Goal: Task Accomplishment & Management: Manage account settings

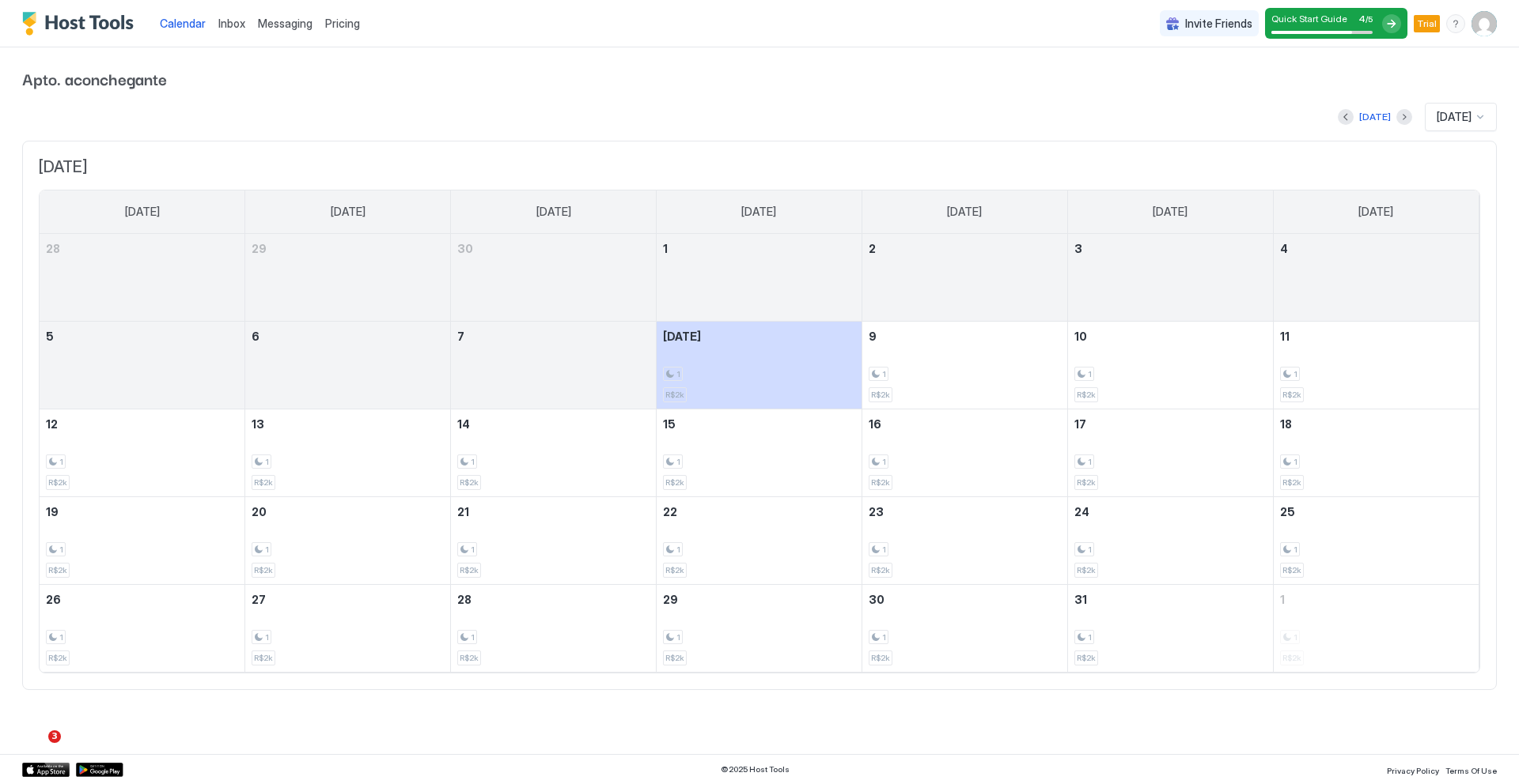
click at [237, 25] on span "Inbox" at bounding box center [231, 23] width 27 height 13
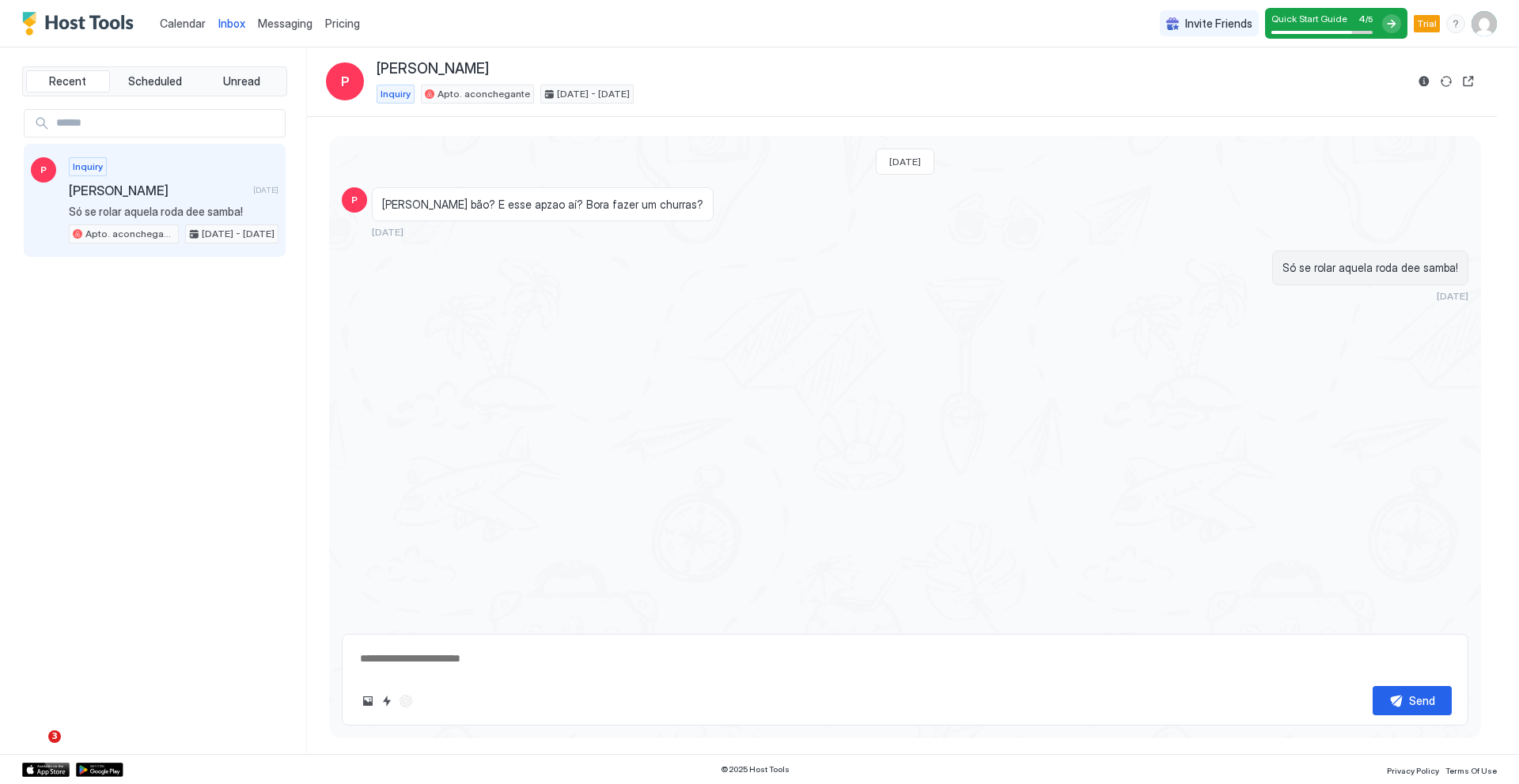
click at [176, 21] on span "Calendar" at bounding box center [183, 23] width 46 height 13
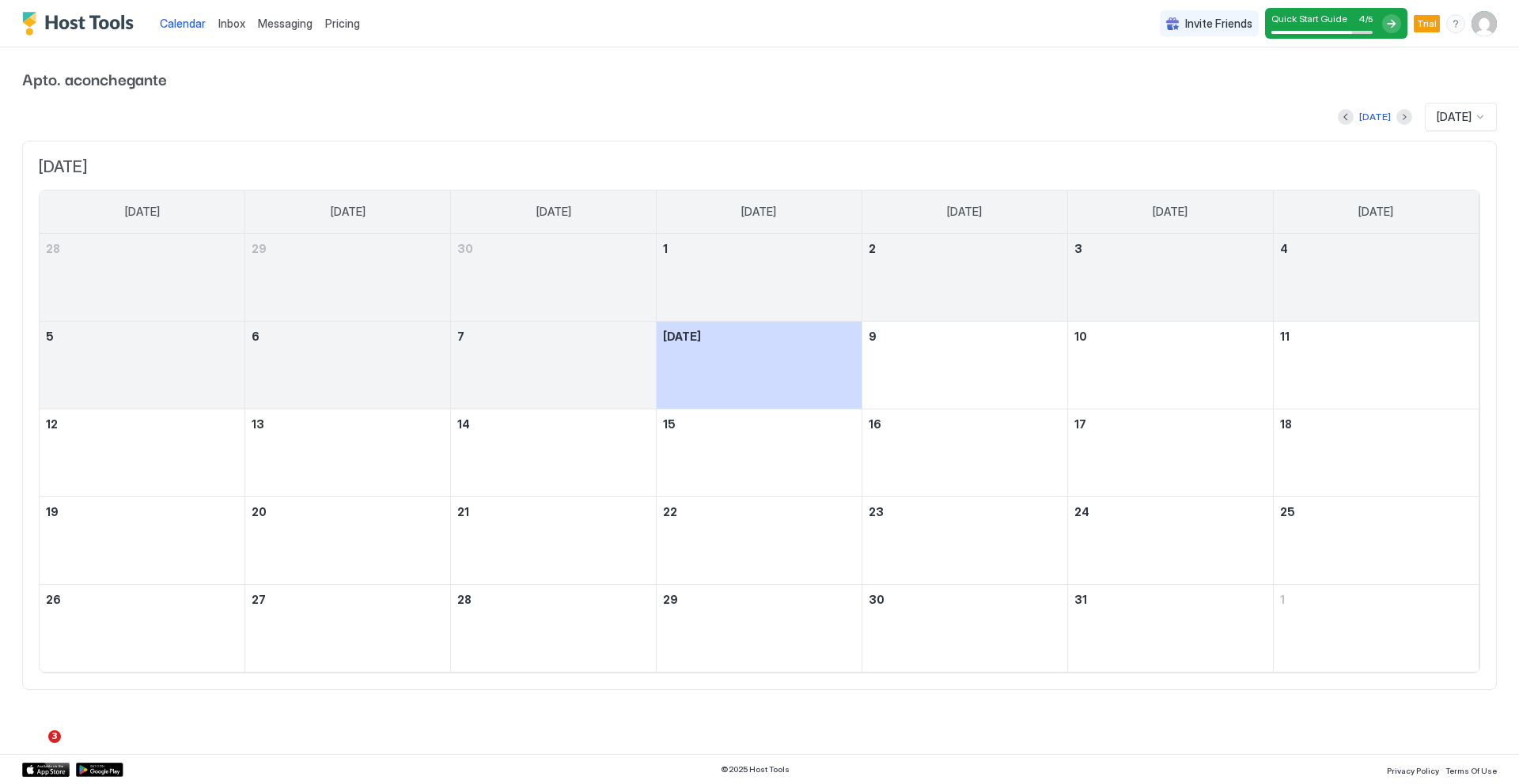
click at [227, 21] on span "Inbox" at bounding box center [231, 23] width 27 height 13
type textarea "*"
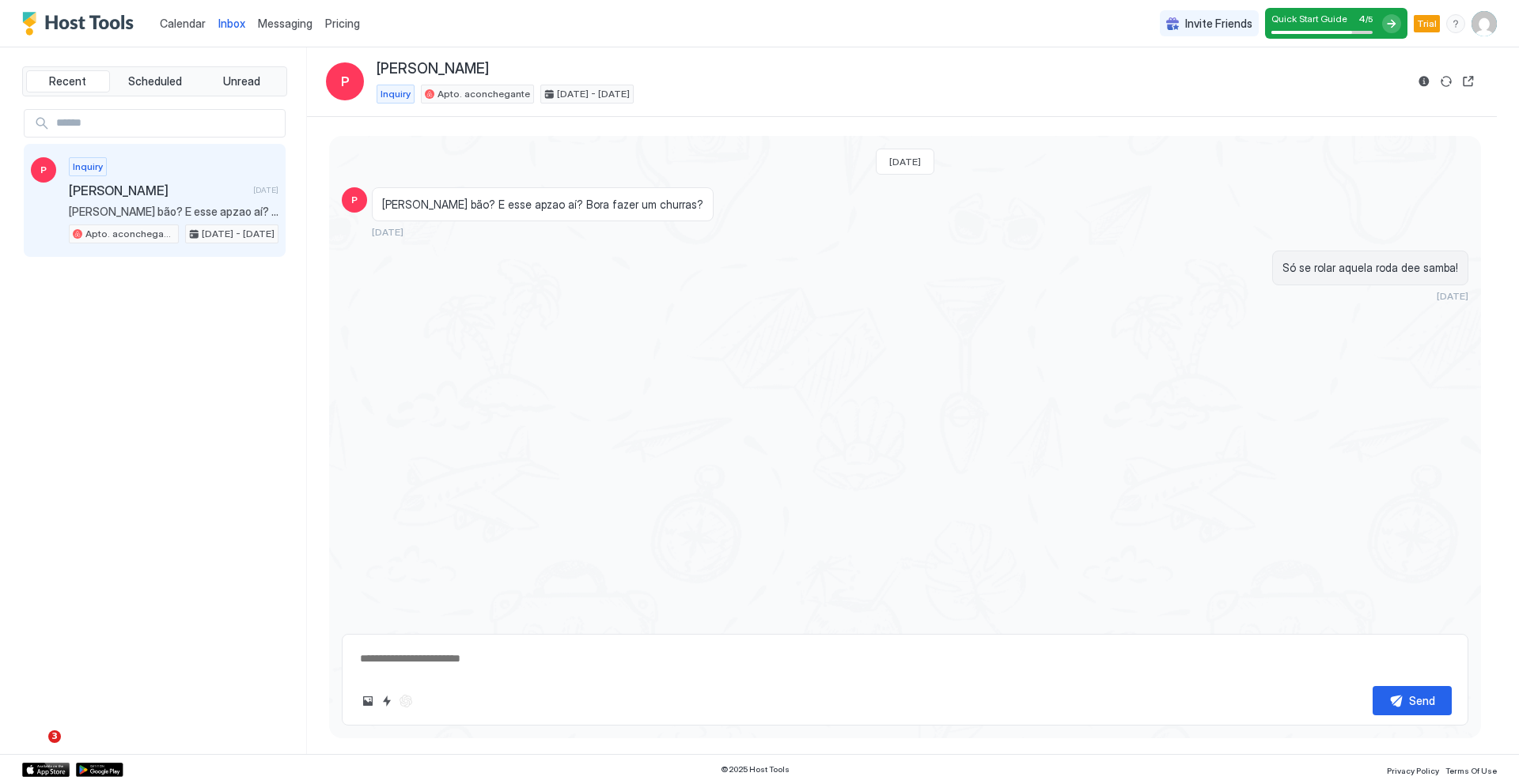
click at [279, 23] on span "Messaging" at bounding box center [285, 23] width 55 height 13
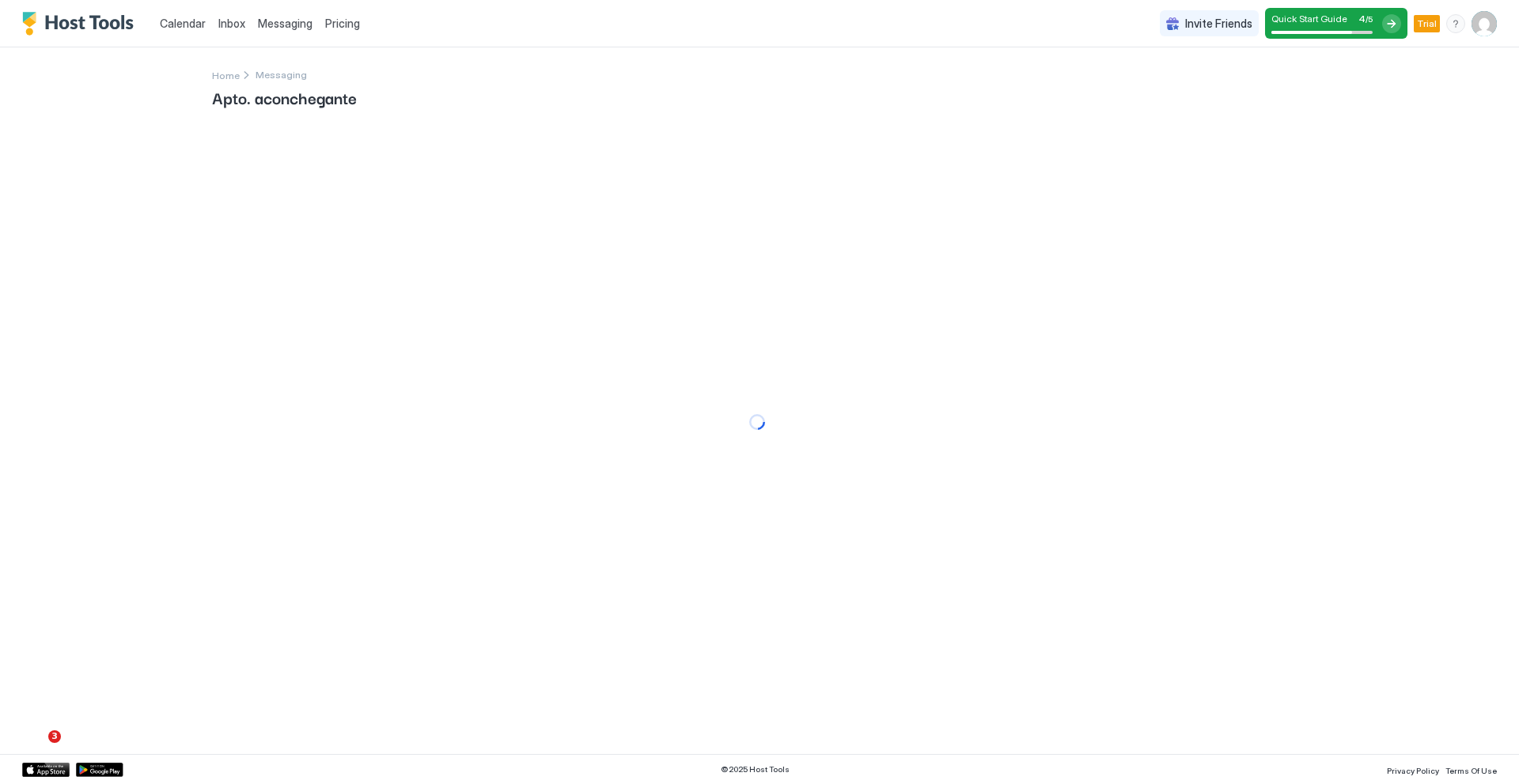
click at [345, 21] on span "Pricing" at bounding box center [342, 23] width 34 height 14
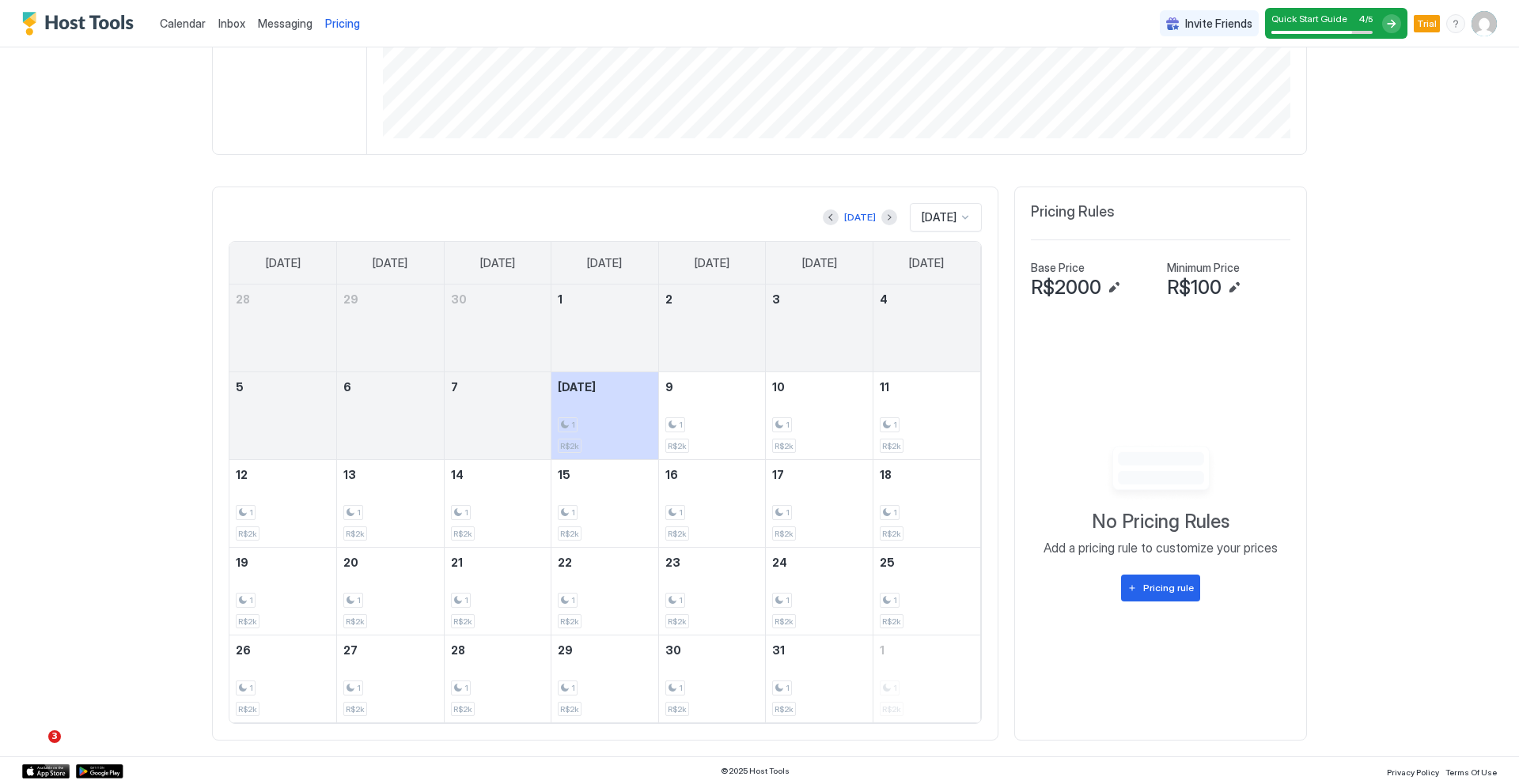
scroll to position [345, 0]
click at [582, 497] on div "1 R$2k" at bounding box center [605, 503] width 94 height 75
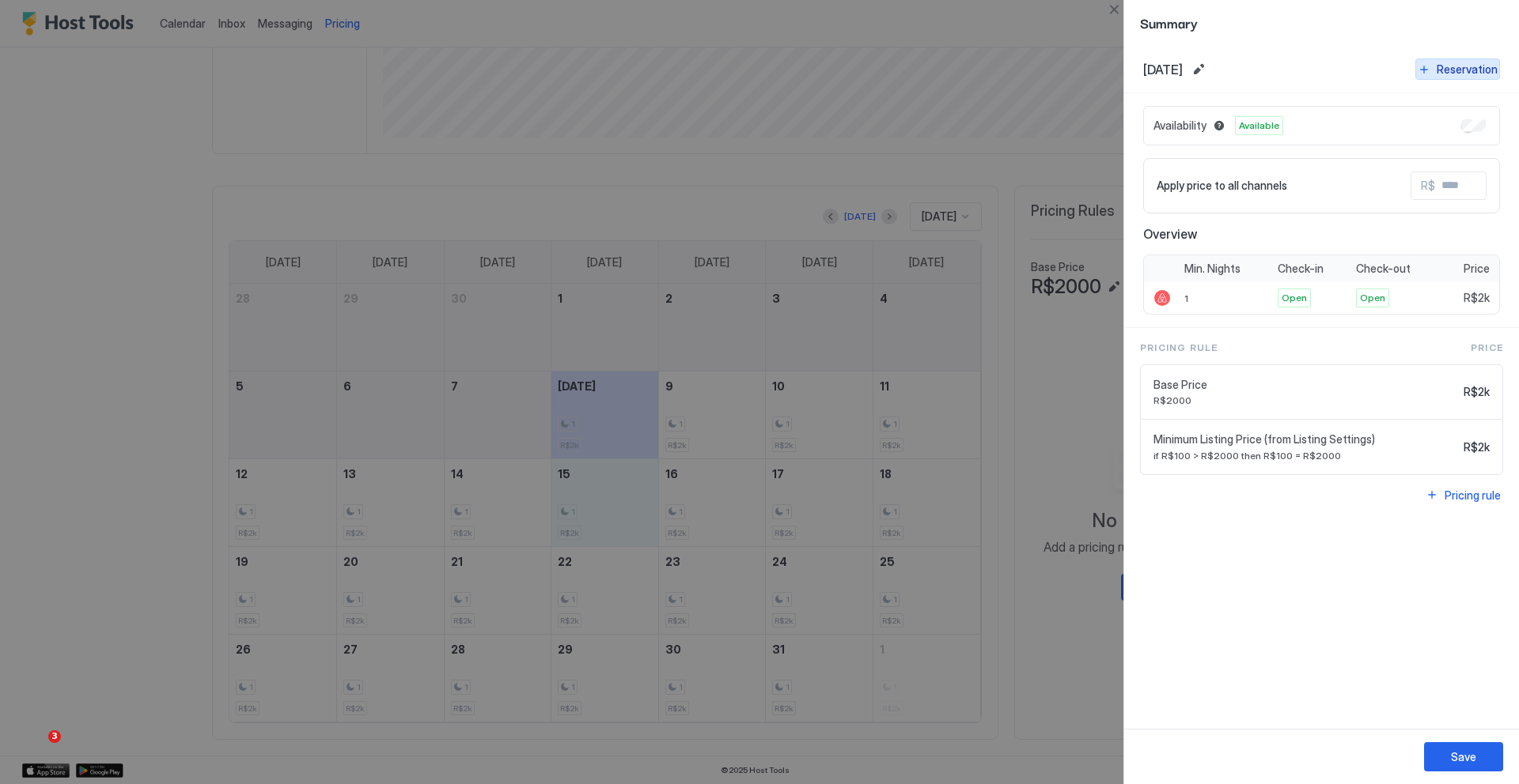
click at [1459, 67] on div "Reservation" at bounding box center [1467, 69] width 61 height 16
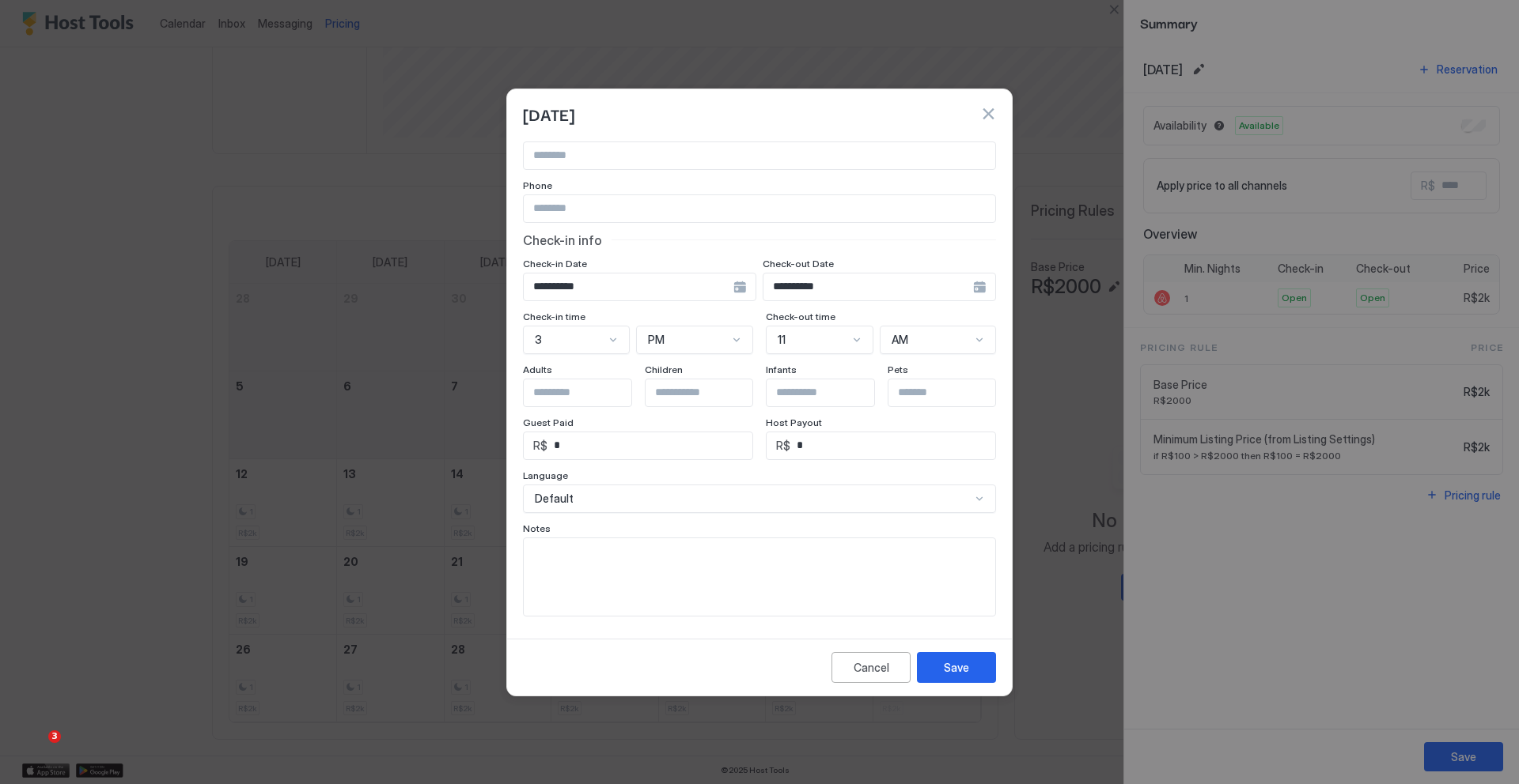
scroll to position [0, 0]
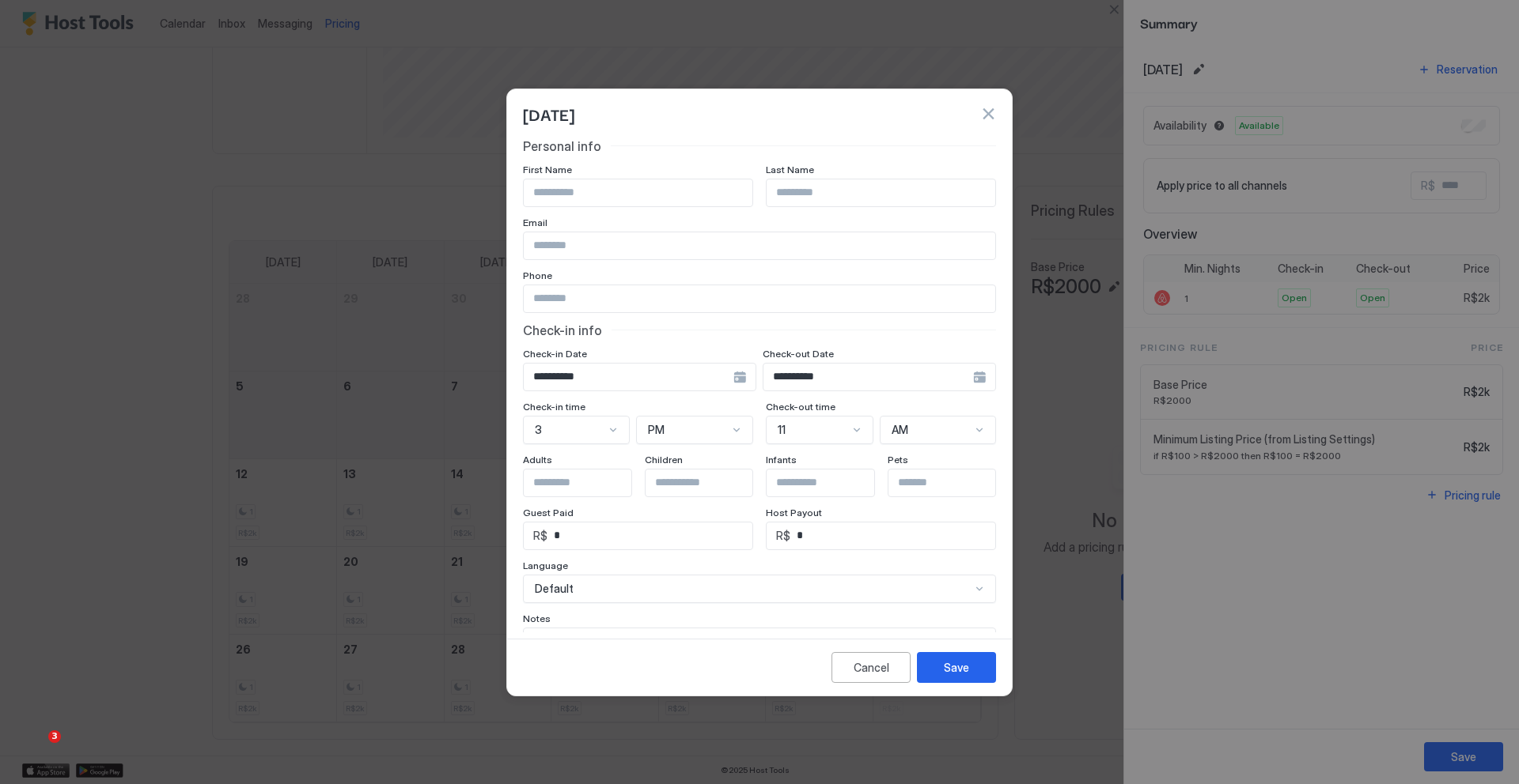
click at [610, 197] on input "Input Field" at bounding box center [638, 193] width 229 height 27
type input "*****"
type input "*******"
click at [541, 199] on input "*****" at bounding box center [638, 193] width 229 height 27
click at [542, 198] on input "*****" at bounding box center [638, 193] width 229 height 27
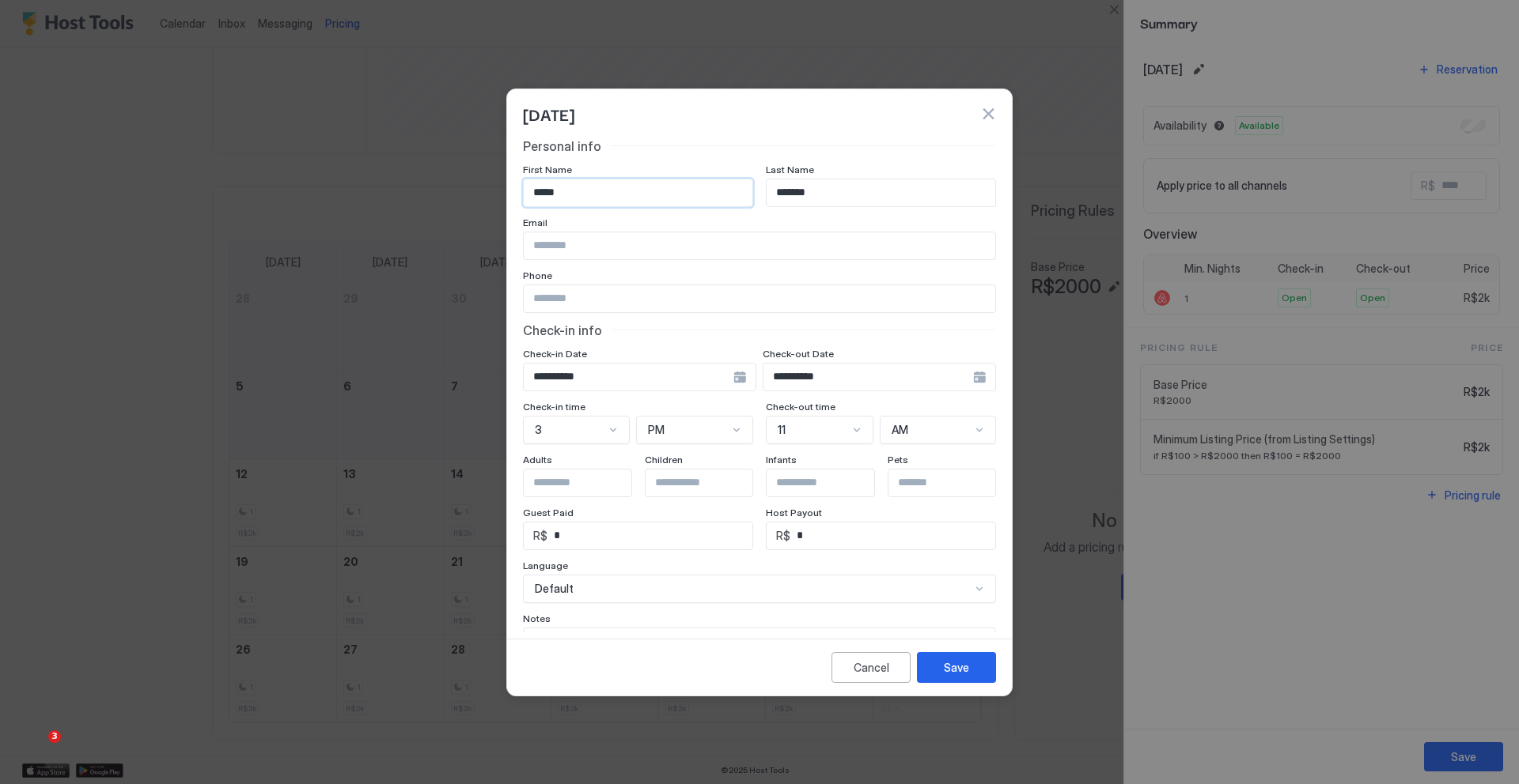
type input "*****"
click at [649, 304] on input "Input Field" at bounding box center [760, 299] width 472 height 27
click at [568, 481] on input "Input Field" at bounding box center [589, 483] width 130 height 27
type input "*"
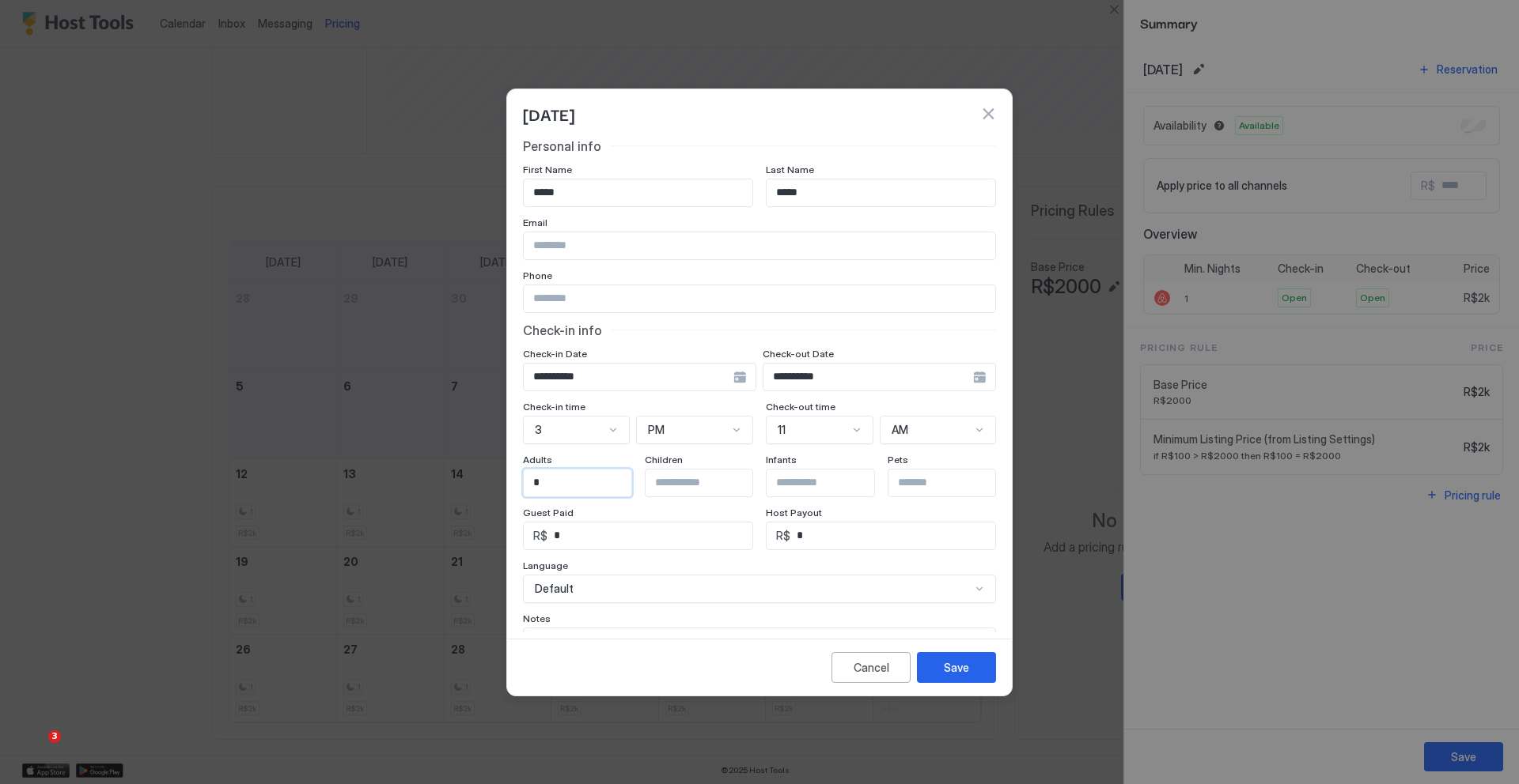
click at [603, 539] on input "*" at bounding box center [649, 536] width 205 height 27
drag, startPoint x: 603, startPoint y: 536, endPoint x: 551, endPoint y: 538, distance: 52.0
click at [551, 538] on input "*" at bounding box center [649, 536] width 205 height 27
type input "***"
click at [830, 534] on input "*" at bounding box center [892, 536] width 205 height 27
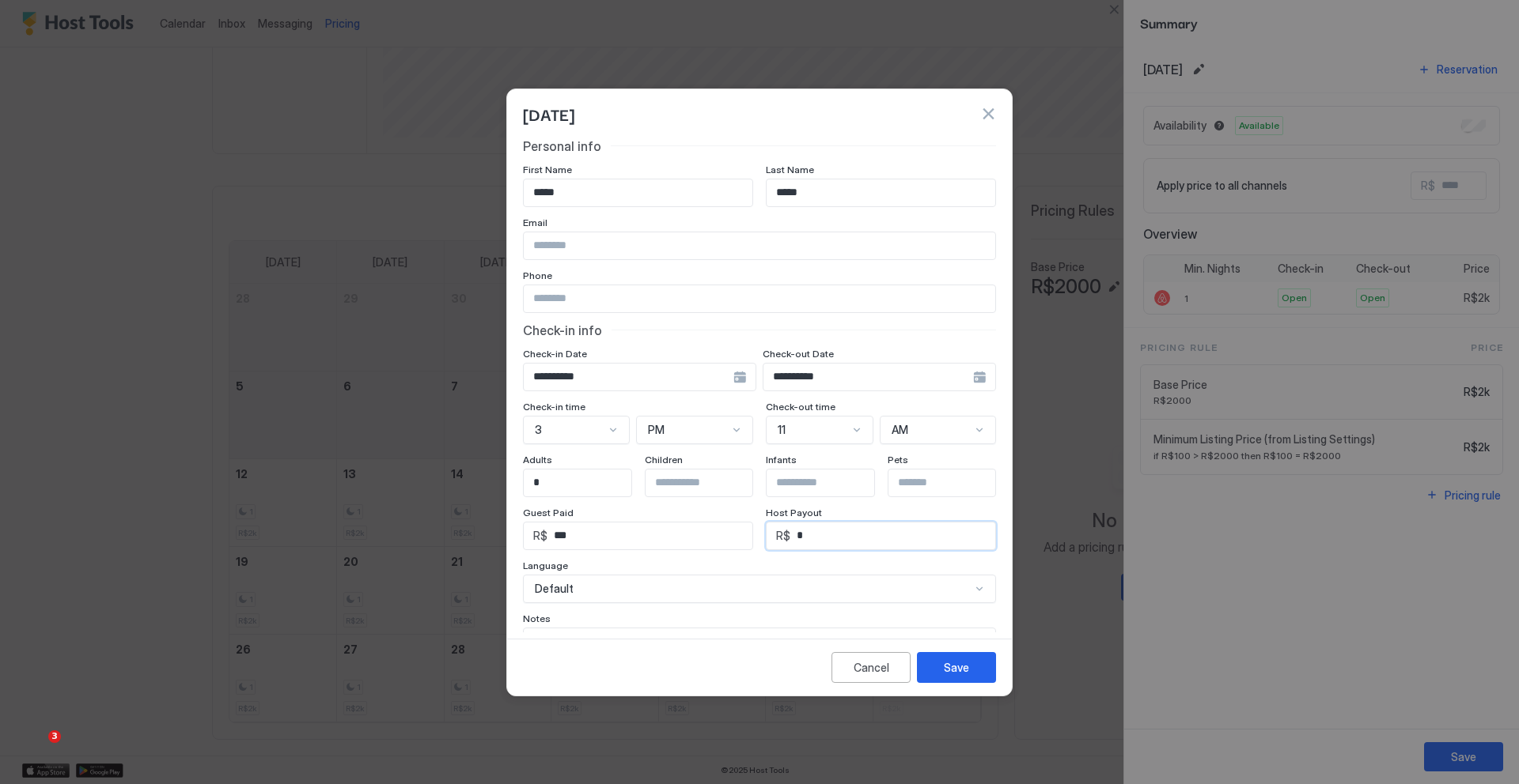
drag, startPoint x: 830, startPoint y: 535, endPoint x: 775, endPoint y: 537, distance: 55.0
click at [775, 537] on div "R$ *" at bounding box center [881, 536] width 231 height 29
type input "*"
click at [692, 560] on div "Language" at bounding box center [760, 568] width 473 height 15
click at [754, 576] on div "Default" at bounding box center [760, 589] width 473 height 29
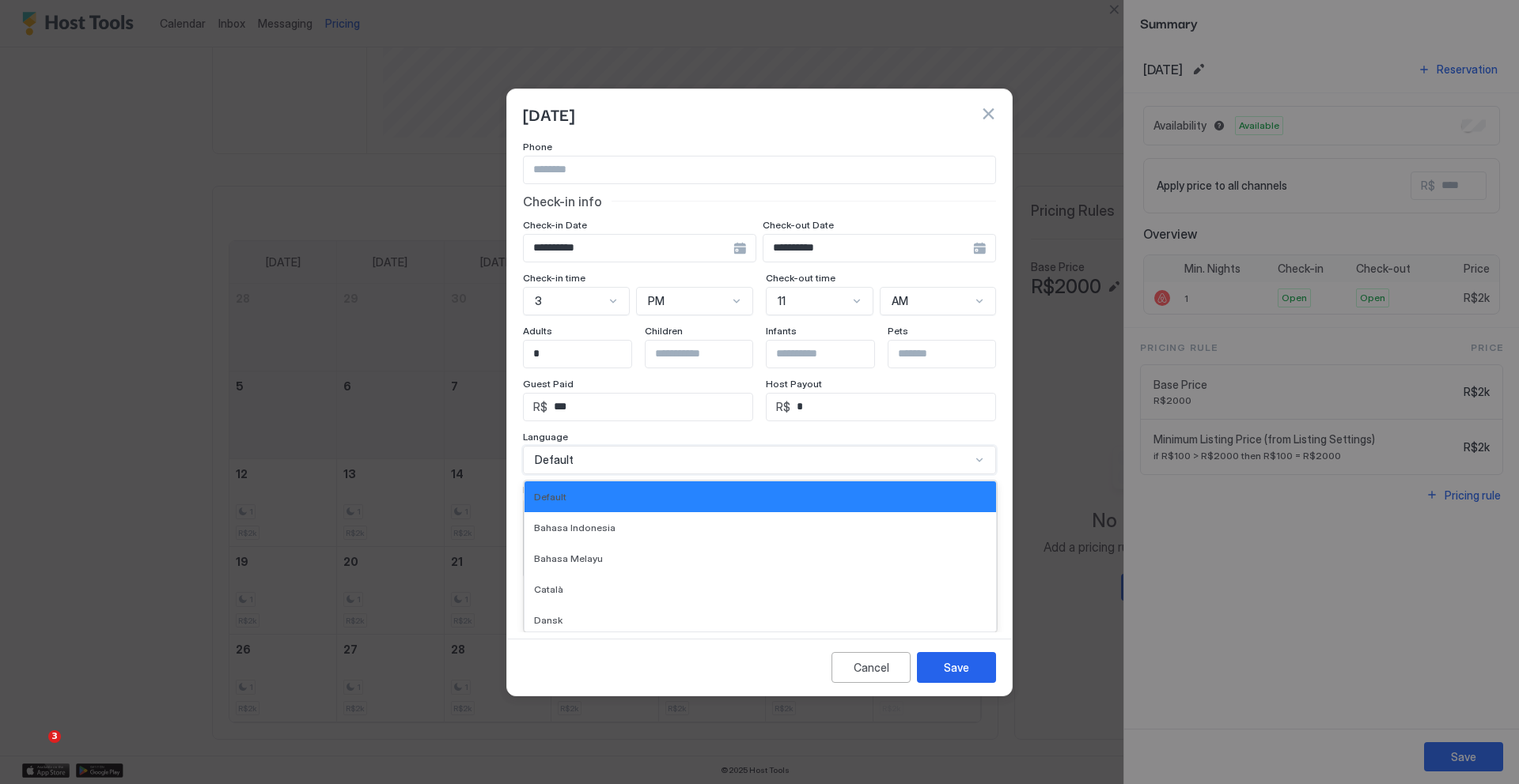
click at [886, 426] on div "**********" at bounding box center [760, 294] width 473 height 569
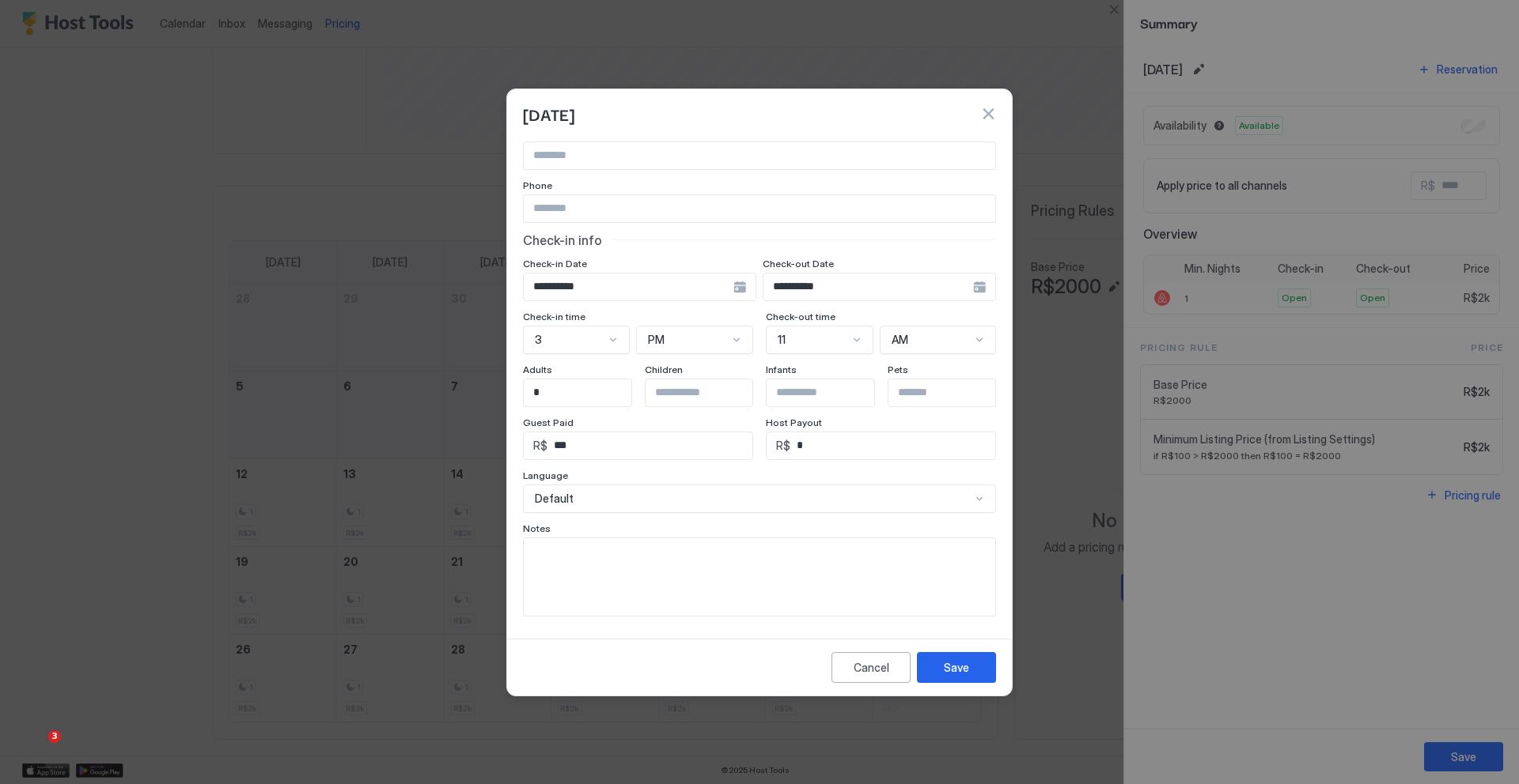
click at [635, 551] on textarea "Input Field" at bounding box center [760, 577] width 472 height 77
click at [962, 665] on div "Save" at bounding box center [957, 667] width 25 height 16
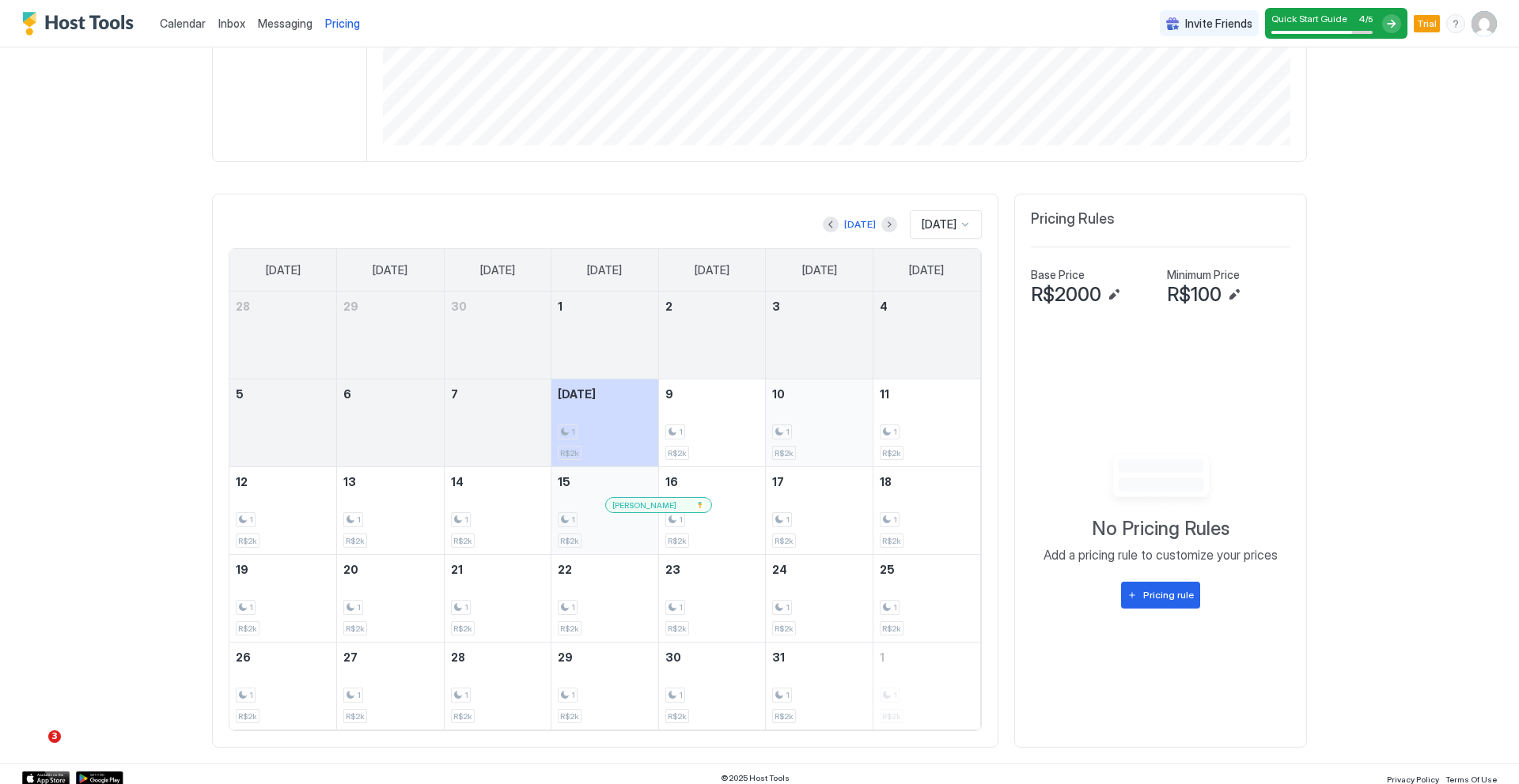
scroll to position [345, 0]
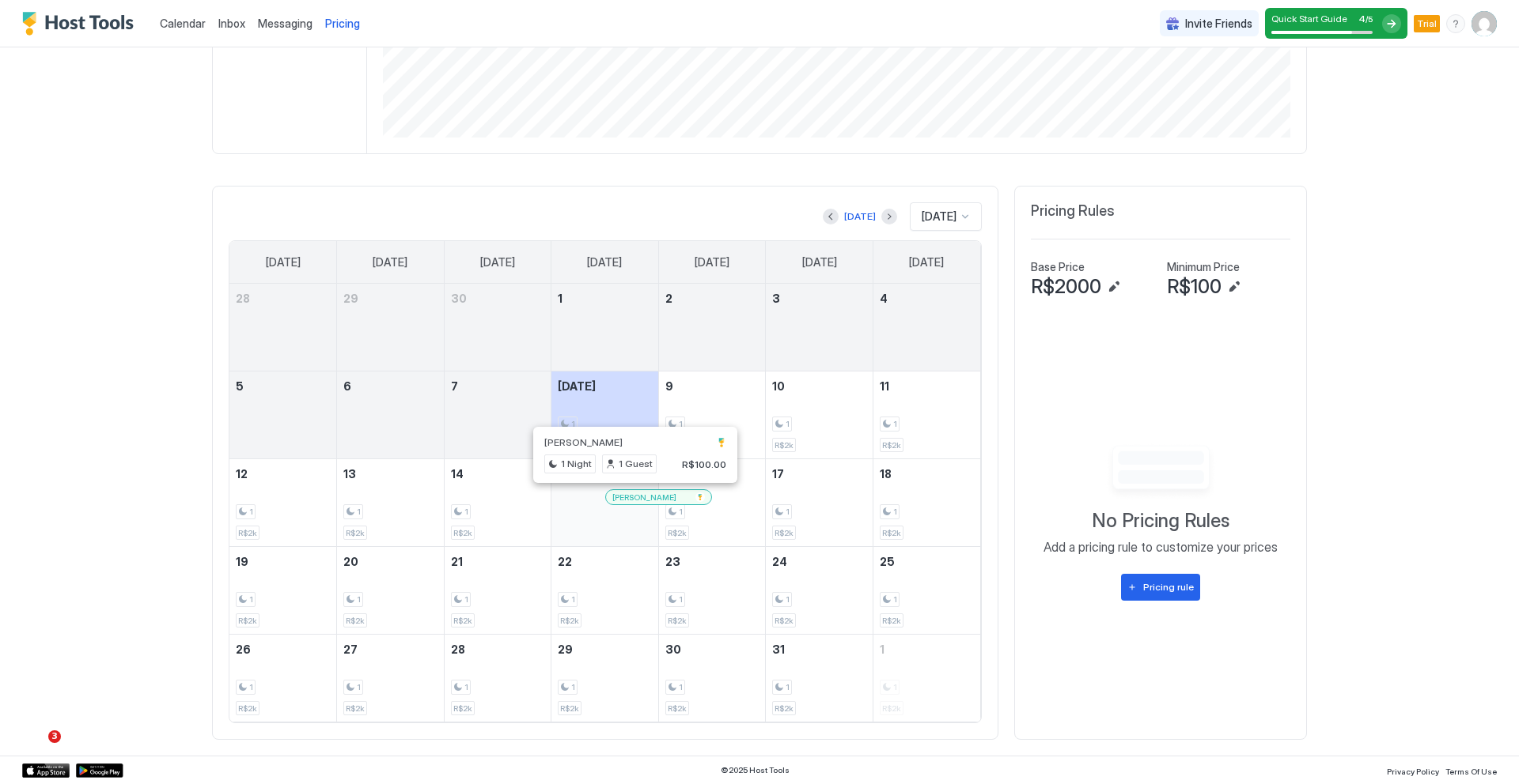
click at [635, 496] on div at bounding box center [640, 497] width 12 height 12
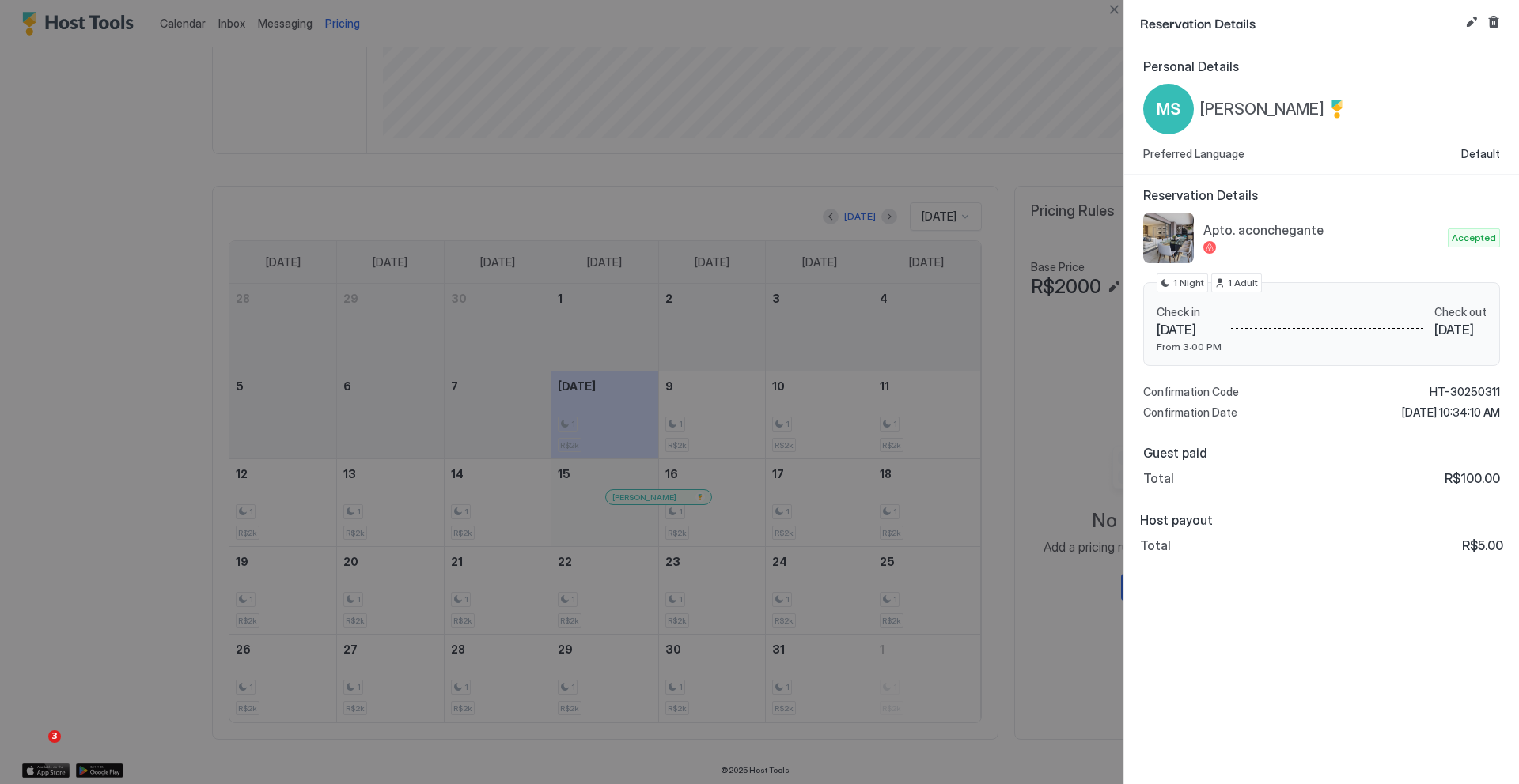
click at [995, 448] on div at bounding box center [760, 392] width 1519 height 784
click at [1055, 434] on div at bounding box center [760, 392] width 1519 height 784
click at [986, 365] on div at bounding box center [760, 392] width 1519 height 784
click at [788, 577] on div at bounding box center [760, 392] width 1519 height 784
click at [1266, 574] on div "Personal Details MS Maria Silva Preferred Language Default Reservation Details …" at bounding box center [1321, 415] width 395 height 739
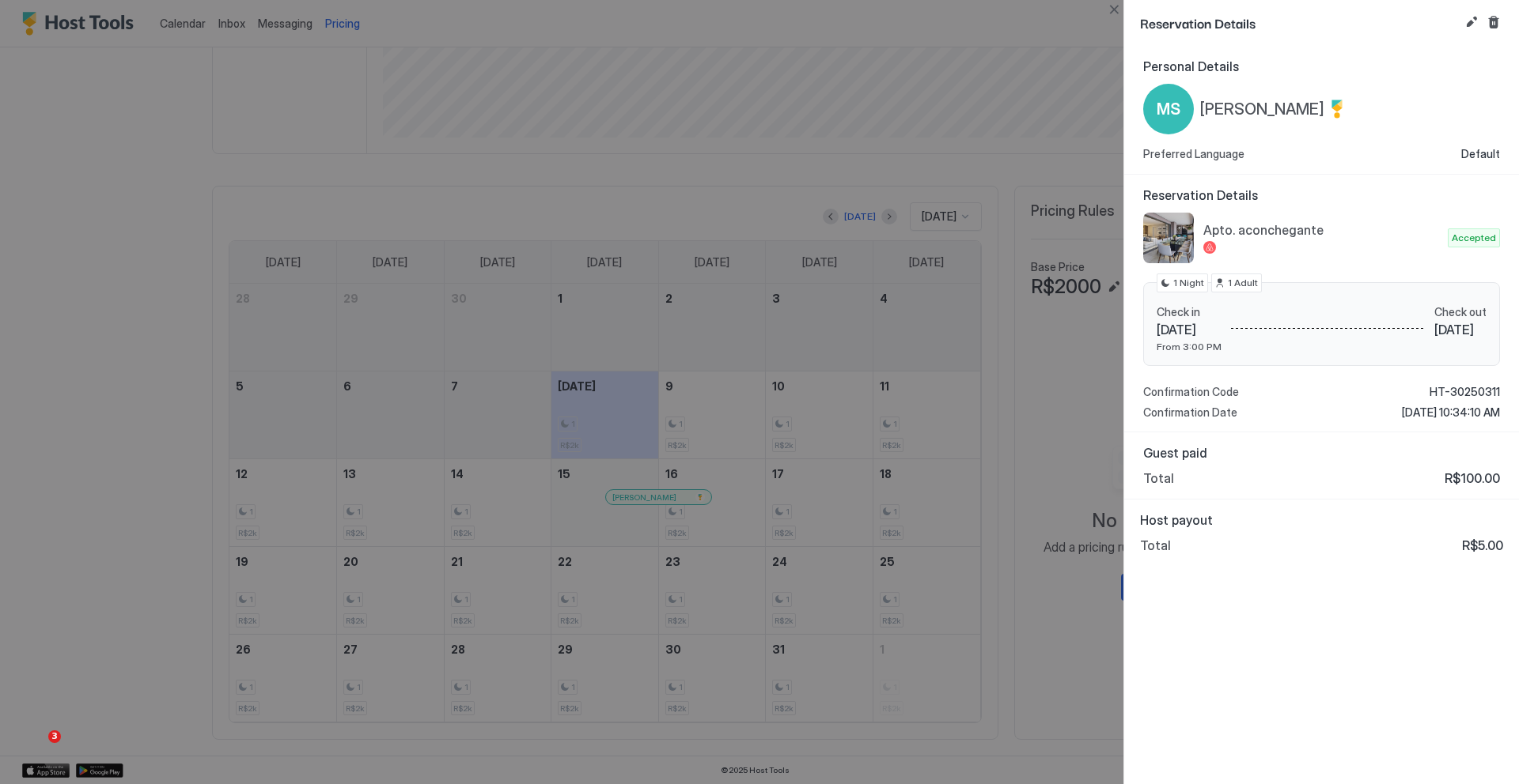
click at [975, 484] on div at bounding box center [760, 392] width 1519 height 784
click at [1462, 21] on button "Edit reservation" at bounding box center [1471, 22] width 19 height 19
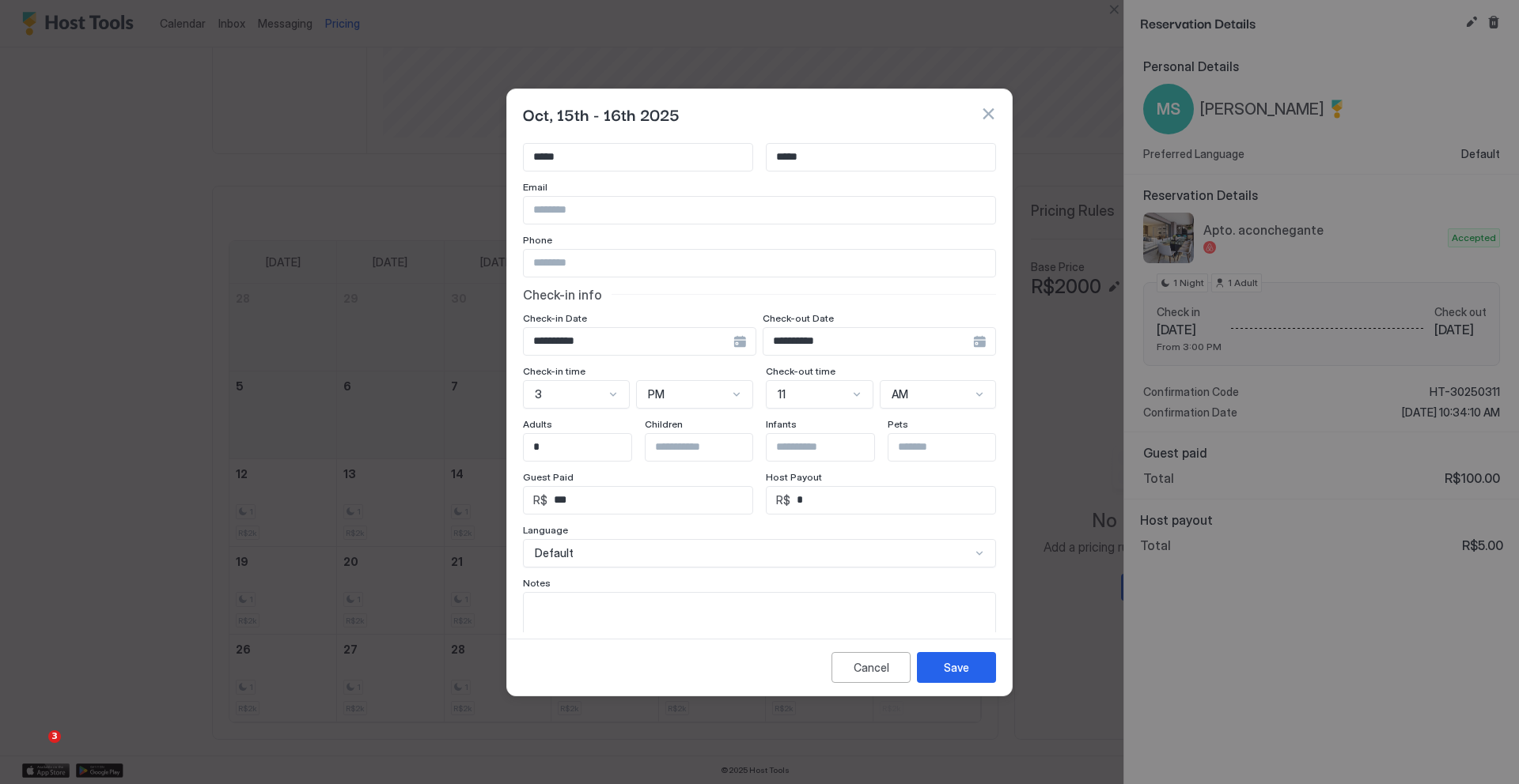
scroll to position [0, 0]
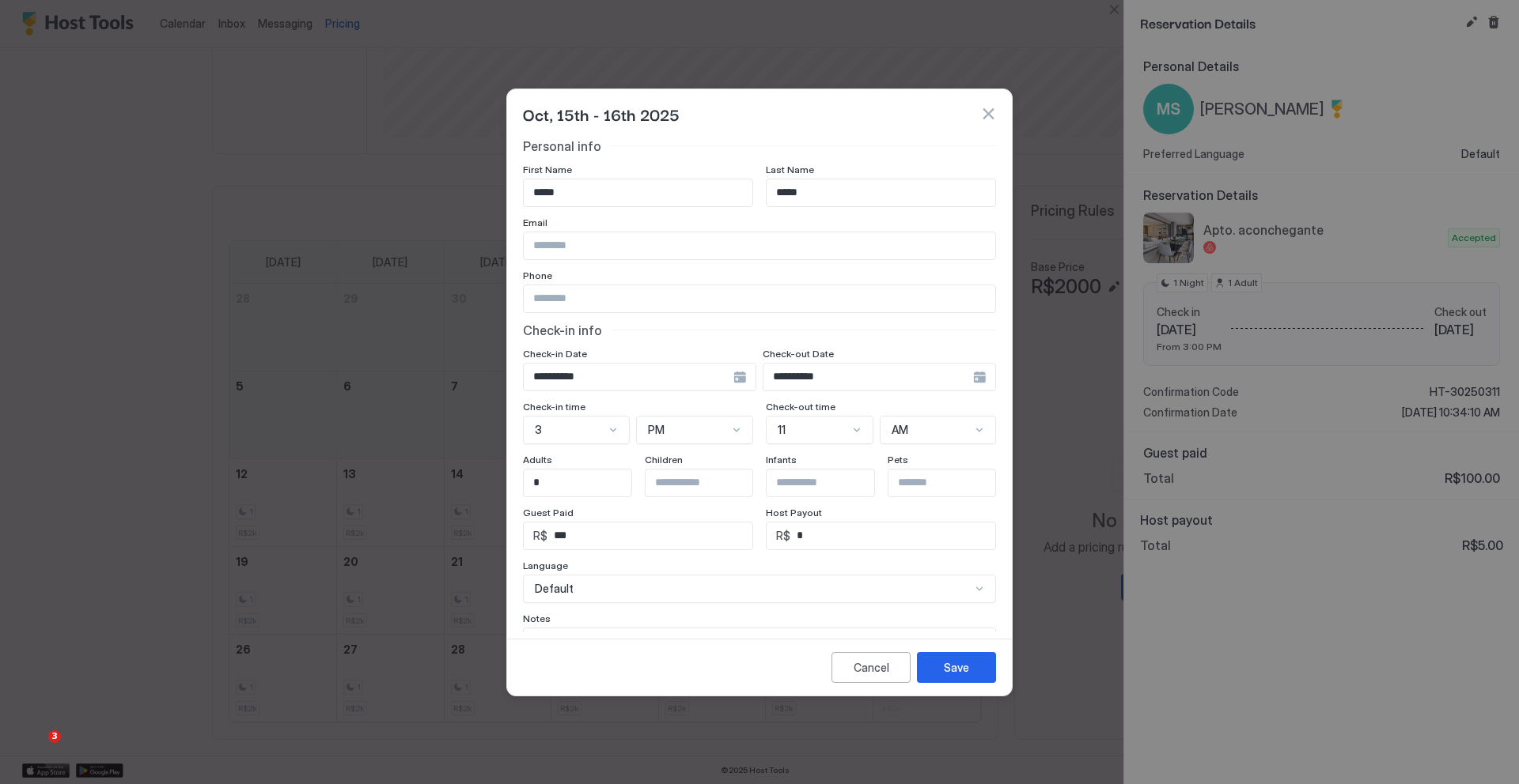
click at [985, 114] on button "button" at bounding box center [988, 114] width 16 height 16
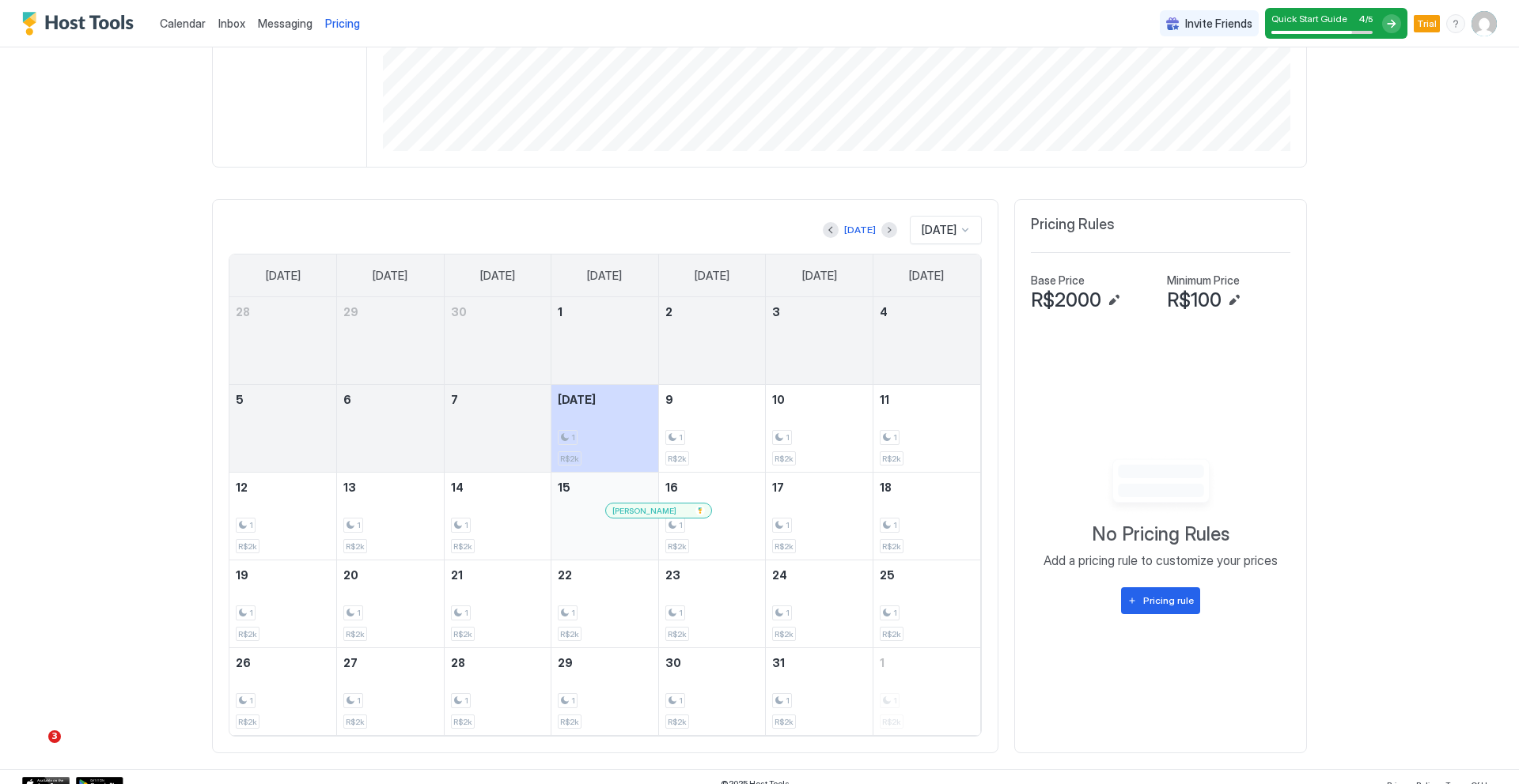
scroll to position [345, 0]
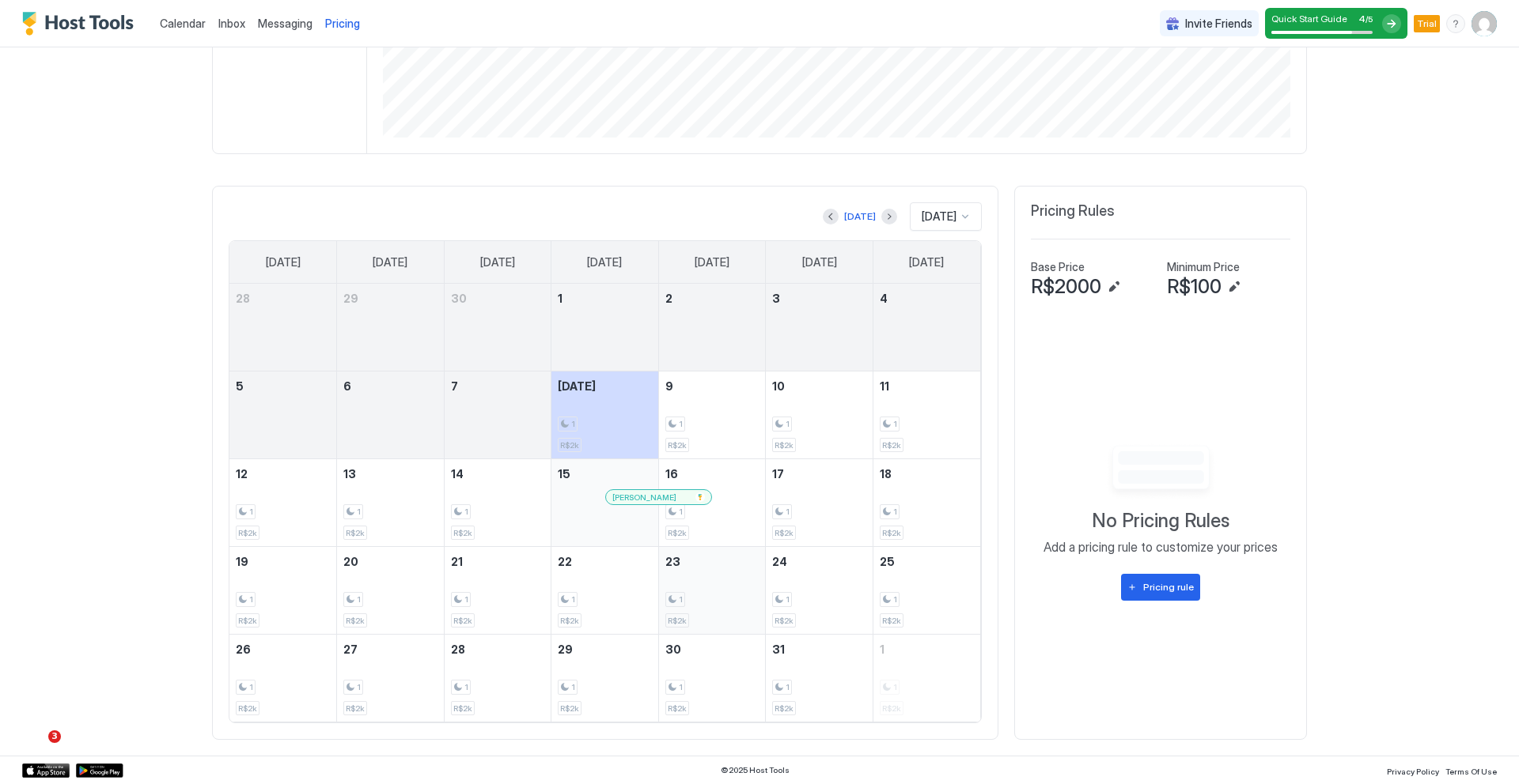
click at [667, 602] on div "1" at bounding box center [675, 599] width 20 height 15
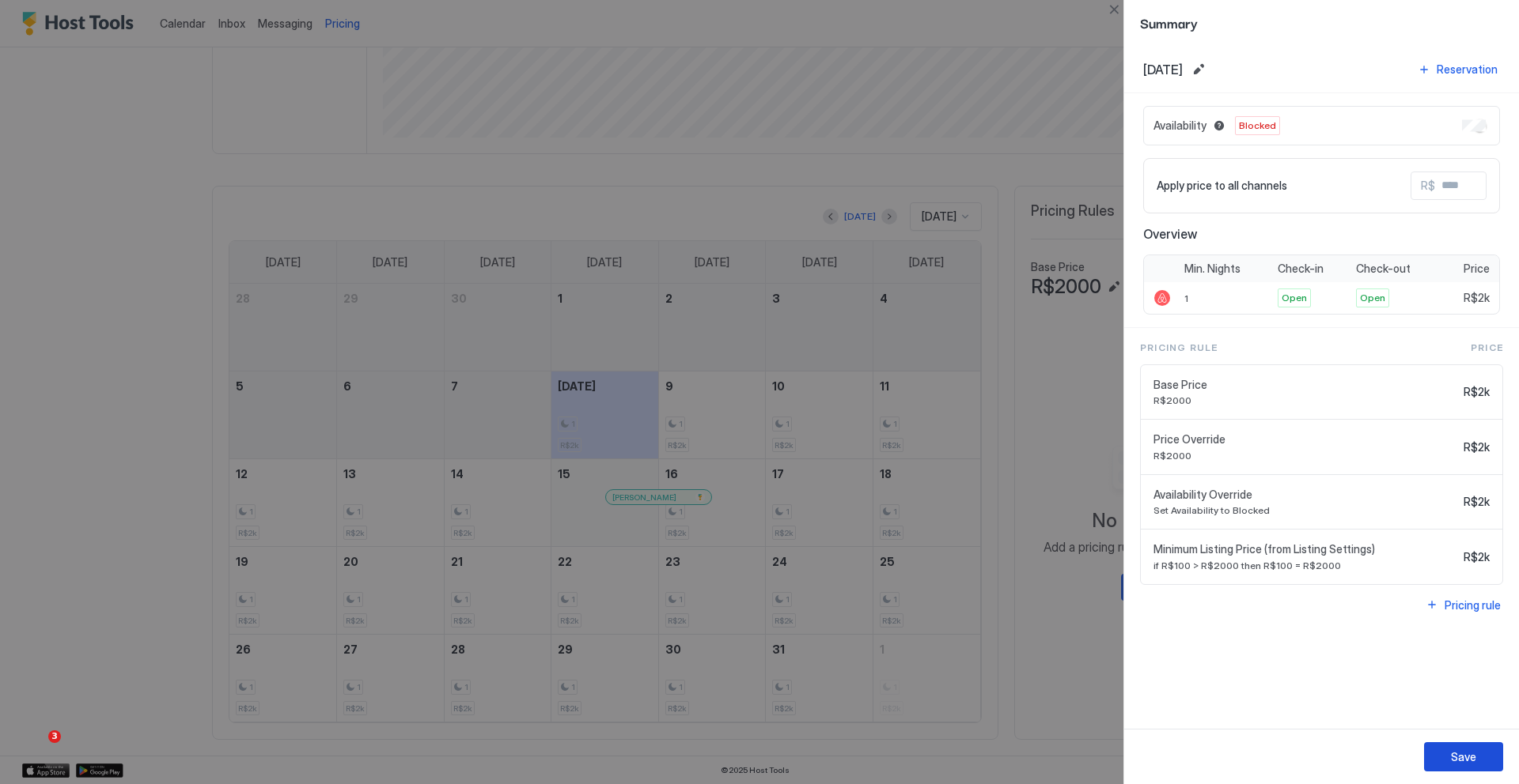
click at [1476, 761] on button "Save" at bounding box center [1464, 757] width 79 height 30
